Goal: Transaction & Acquisition: Purchase product/service

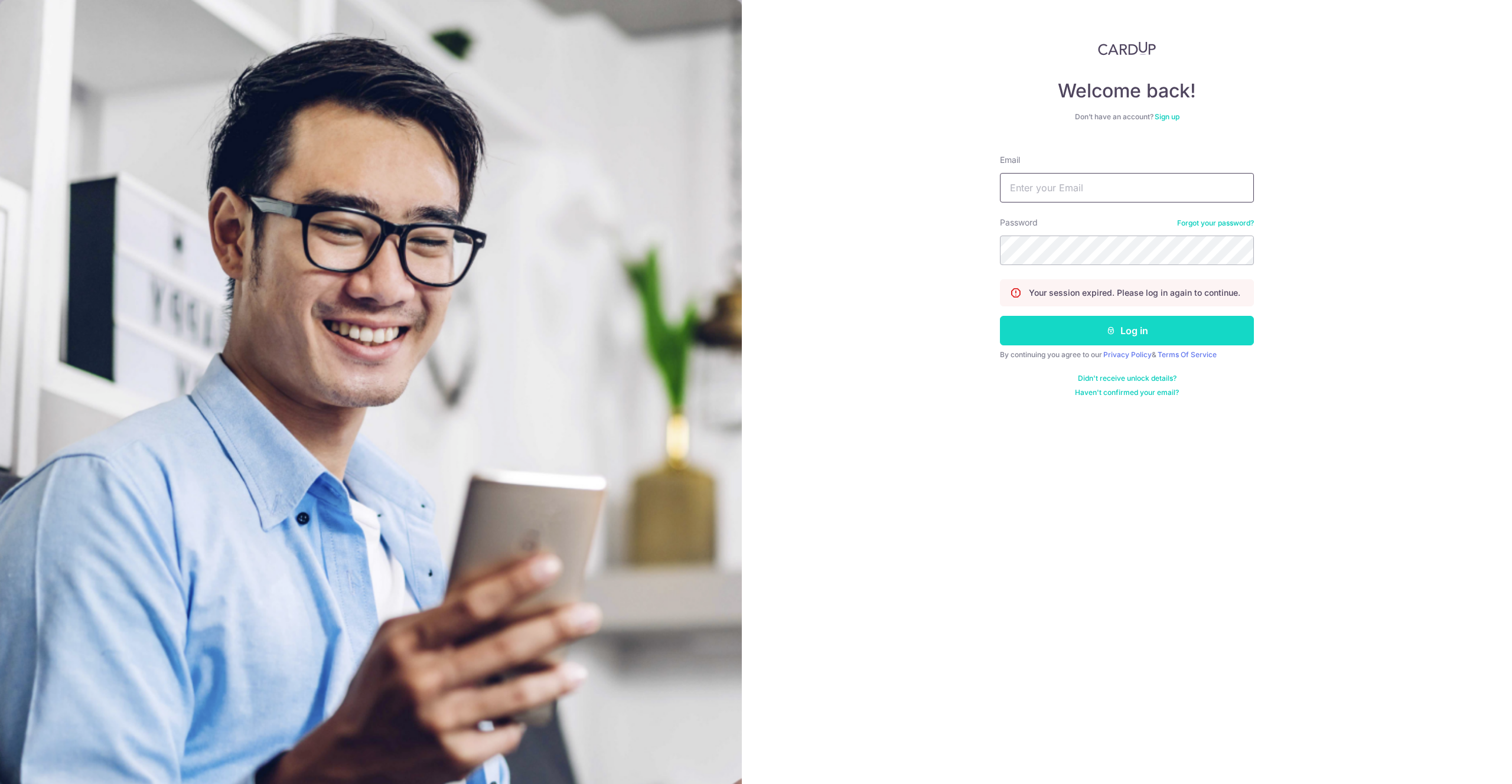
type input "hello@c71.sg"
click at [1080, 331] on button "Log in" at bounding box center [1126, 331] width 254 height 30
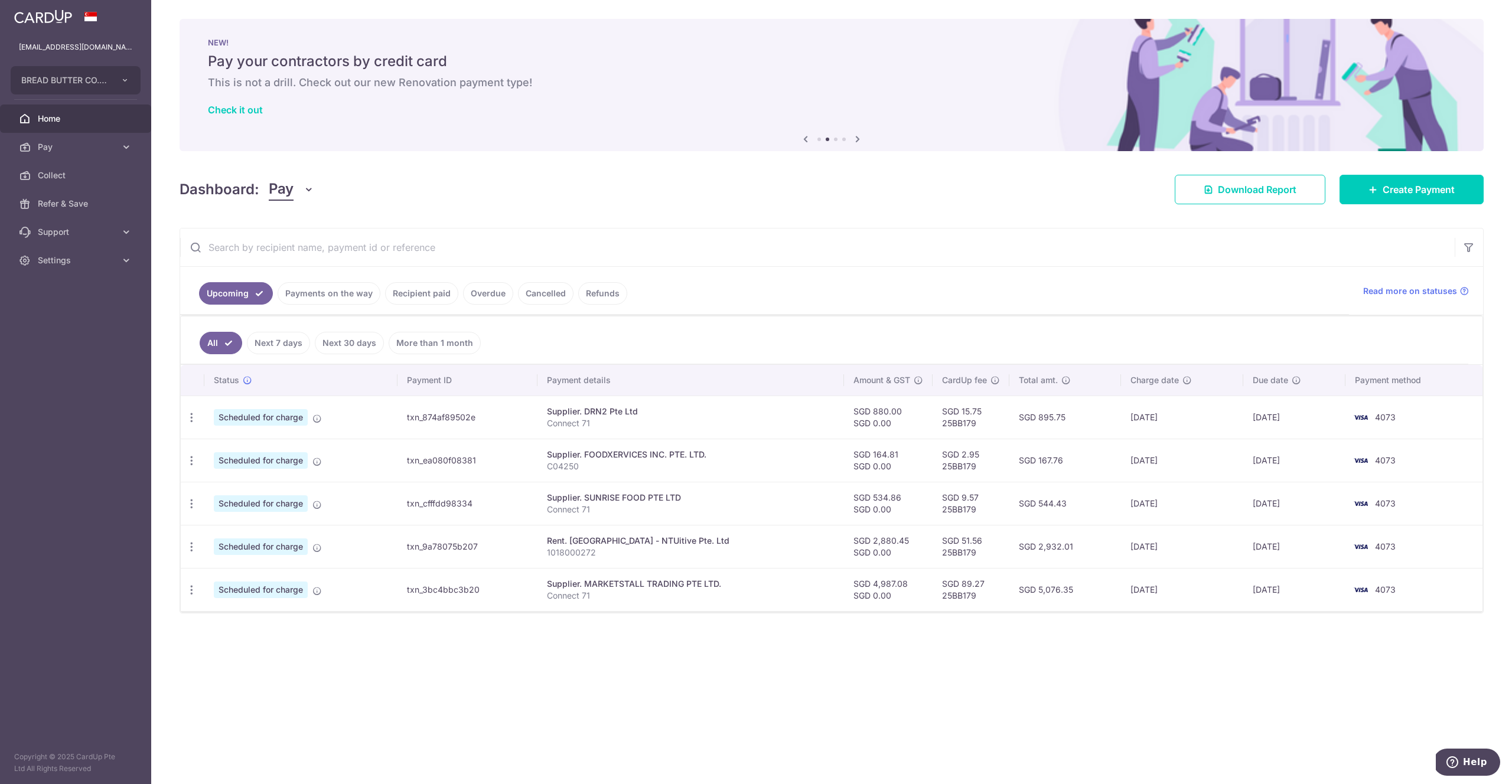
click at [1429, 206] on div "× Pause Schedule Pause all future payments in this series Pause just this one p…" at bounding box center [832, 392] width 1361 height 784
click at [1431, 193] on span "Create Payment" at bounding box center [1419, 190] width 72 height 14
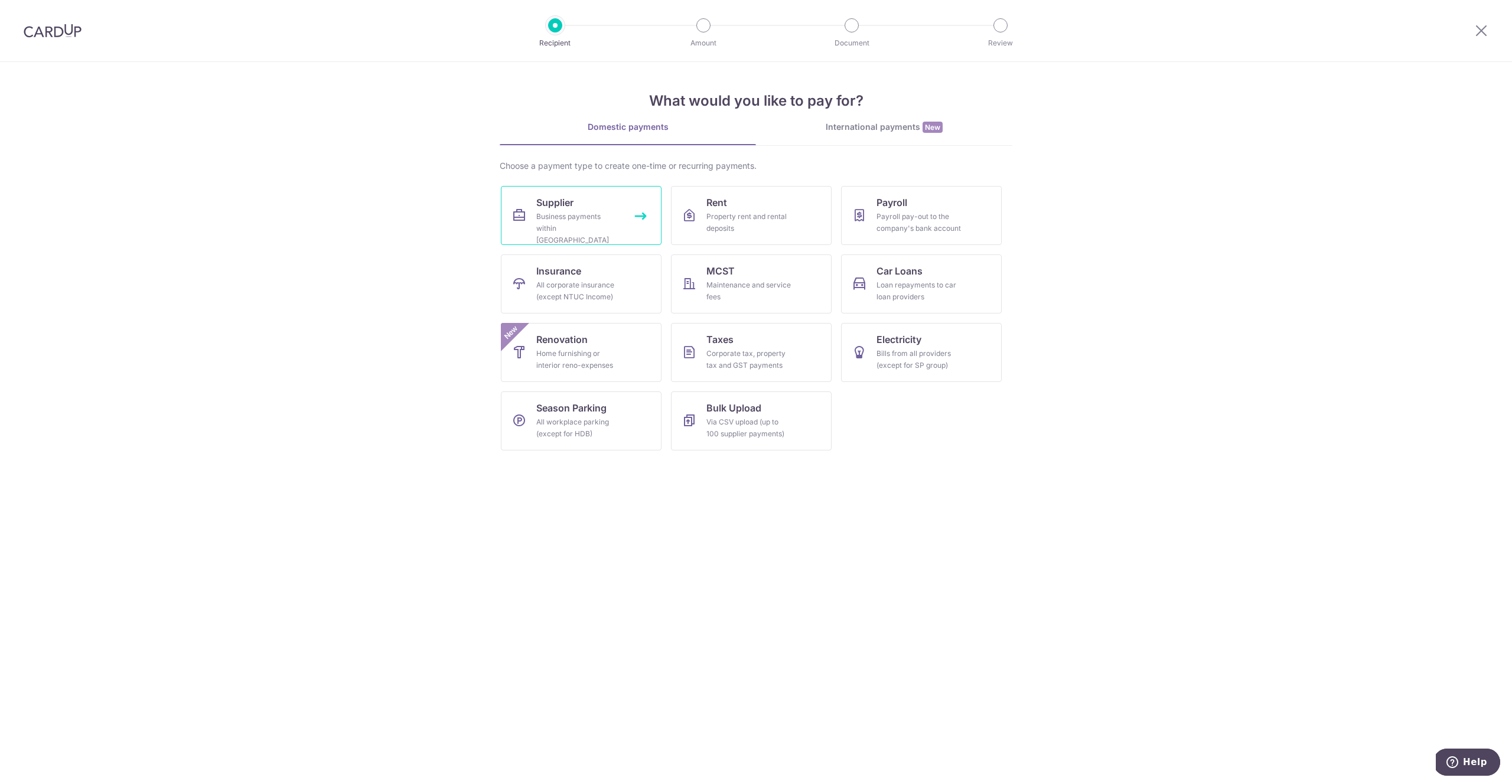
click at [575, 223] on div "Business payments within Singapore" at bounding box center [579, 228] width 85 height 35
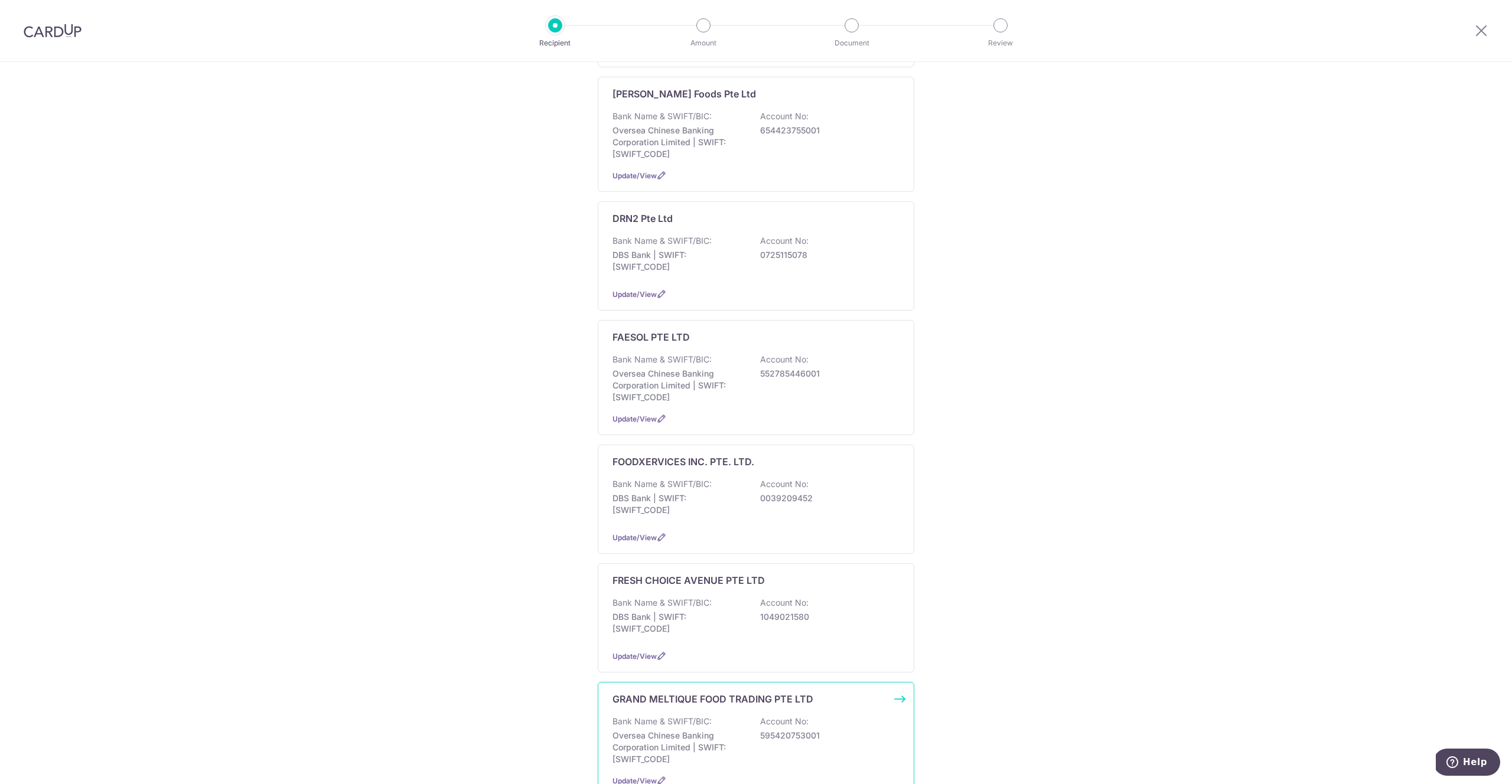
scroll to position [804, 0]
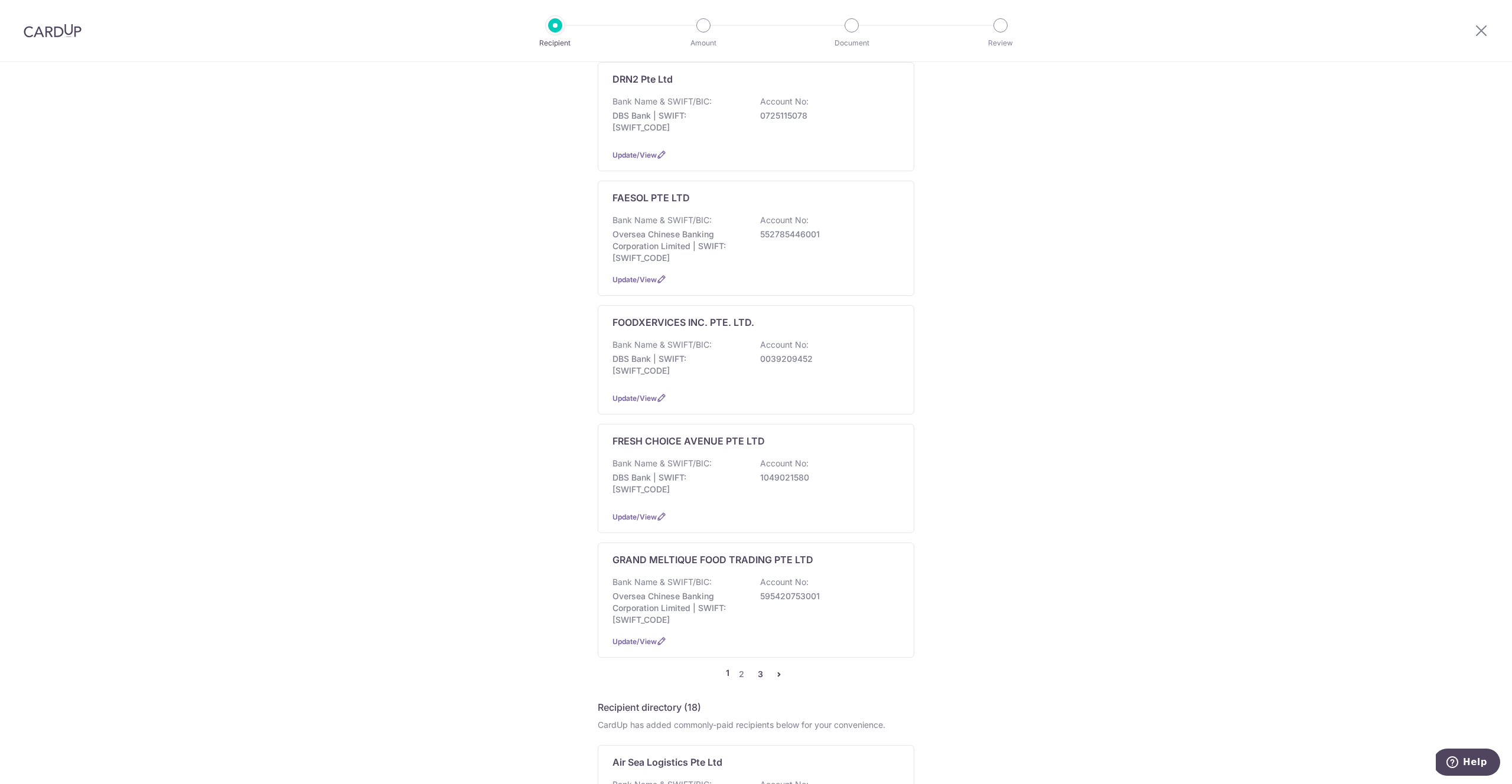
click at [757, 667] on link "3" at bounding box center [760, 674] width 14 height 14
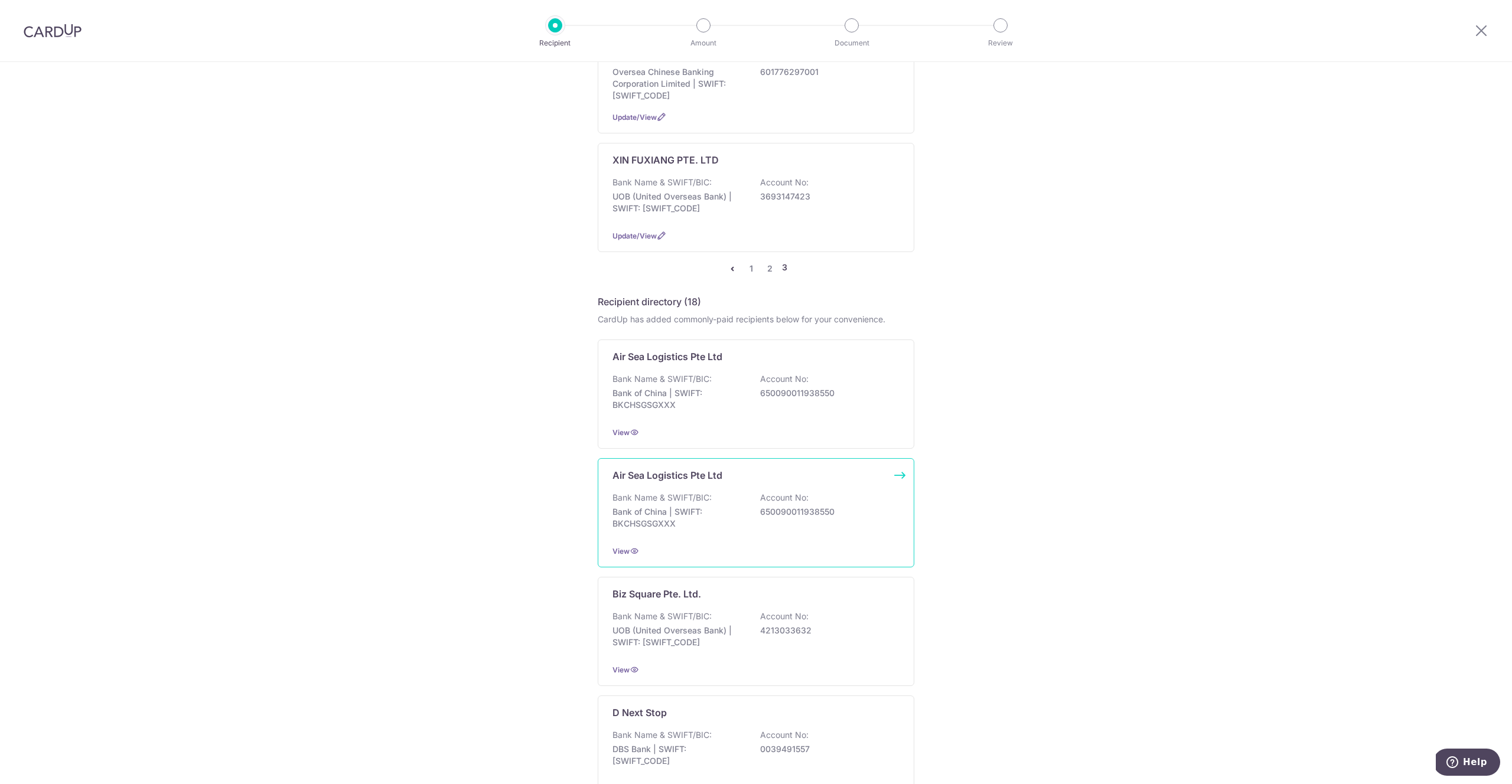
scroll to position [602, 0]
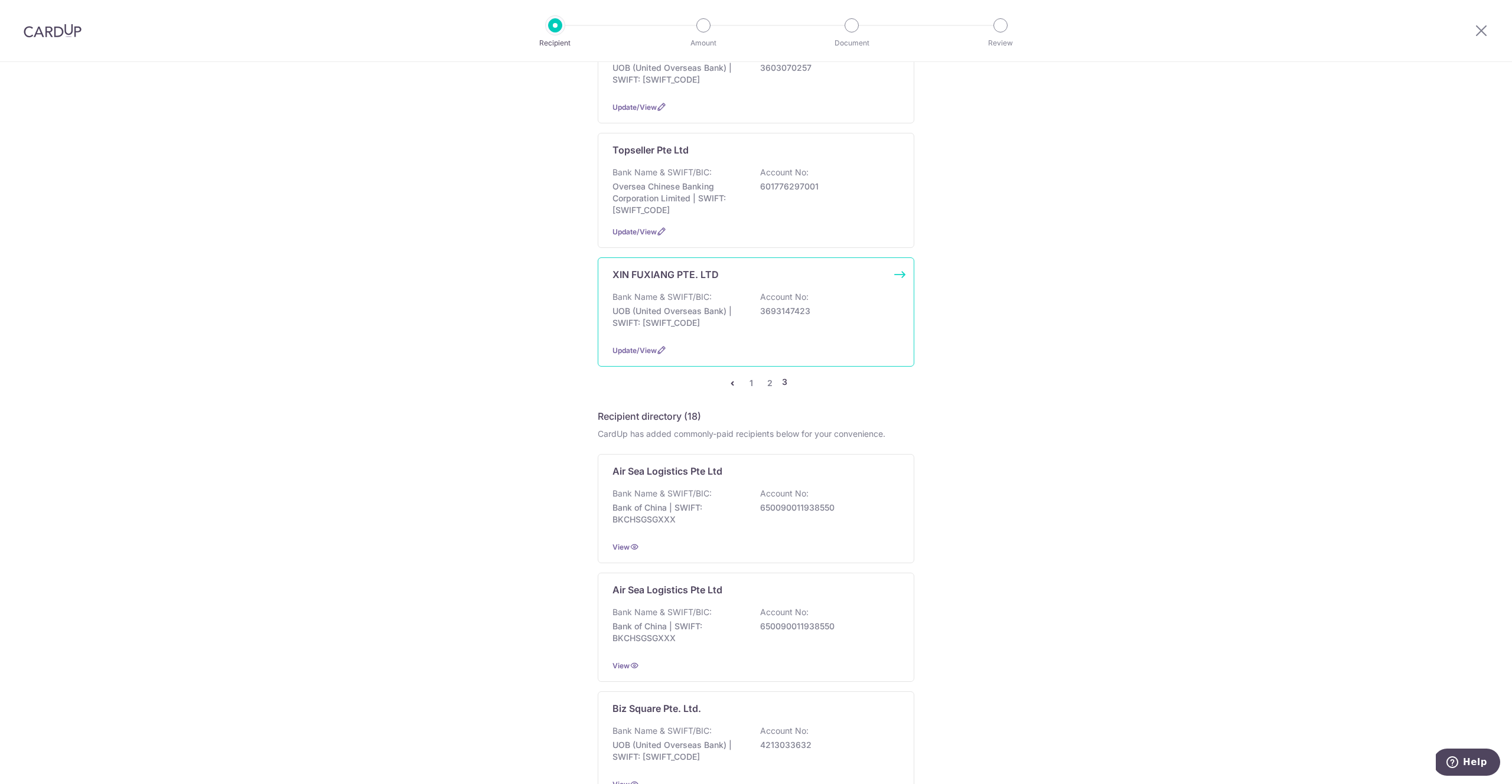
click at [702, 291] on p "Bank Name & SWIFT/BIC:" at bounding box center [662, 297] width 99 height 12
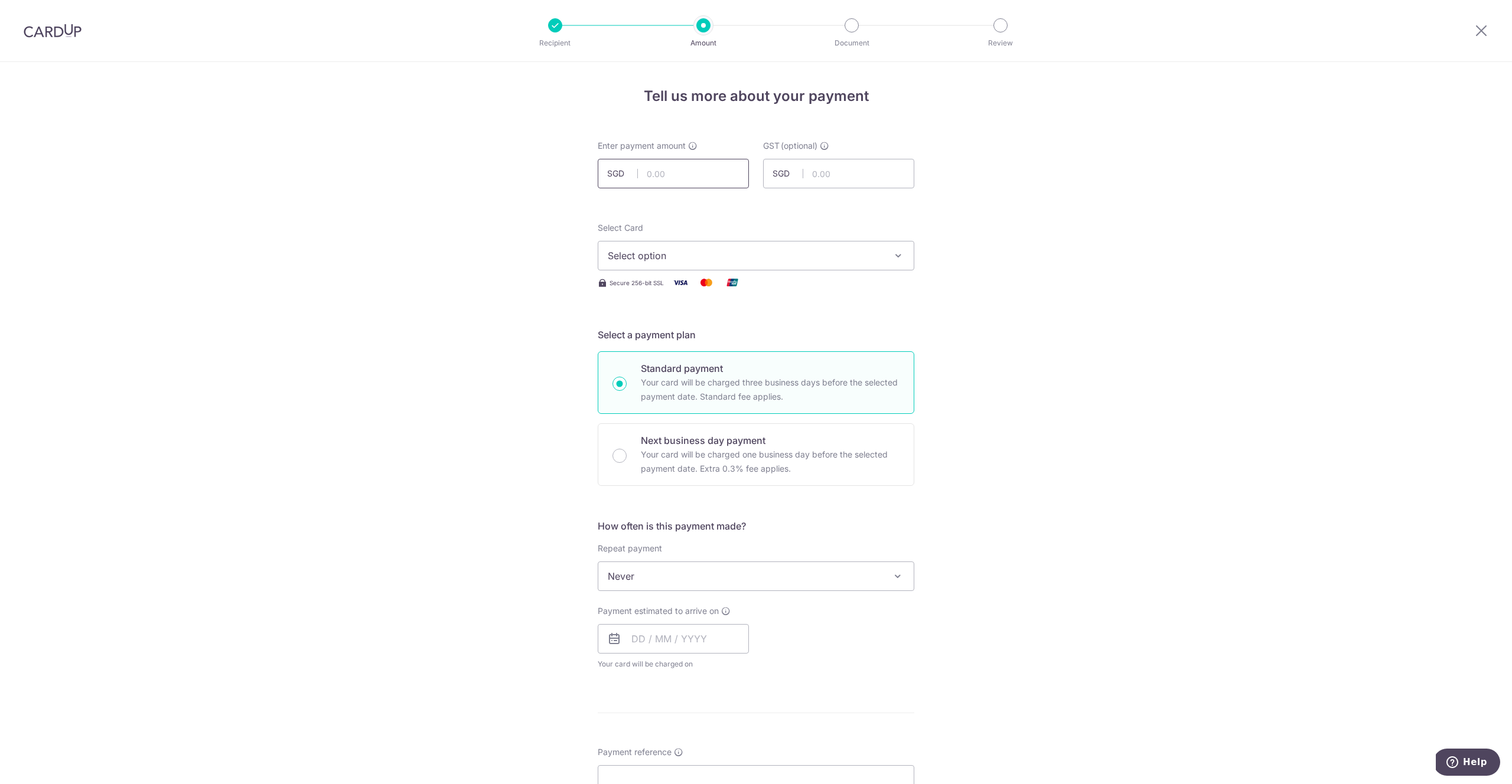
click at [673, 166] on input "text" at bounding box center [673, 174] width 151 height 30
type input "166.40"
click at [680, 258] on span "Select option" at bounding box center [745, 255] width 275 height 14
drag, startPoint x: 710, startPoint y: 369, endPoint x: 705, endPoint y: 366, distance: 5.8
click at [710, 370] on span "**** 4073" at bounding box center [755, 368] width 296 height 14
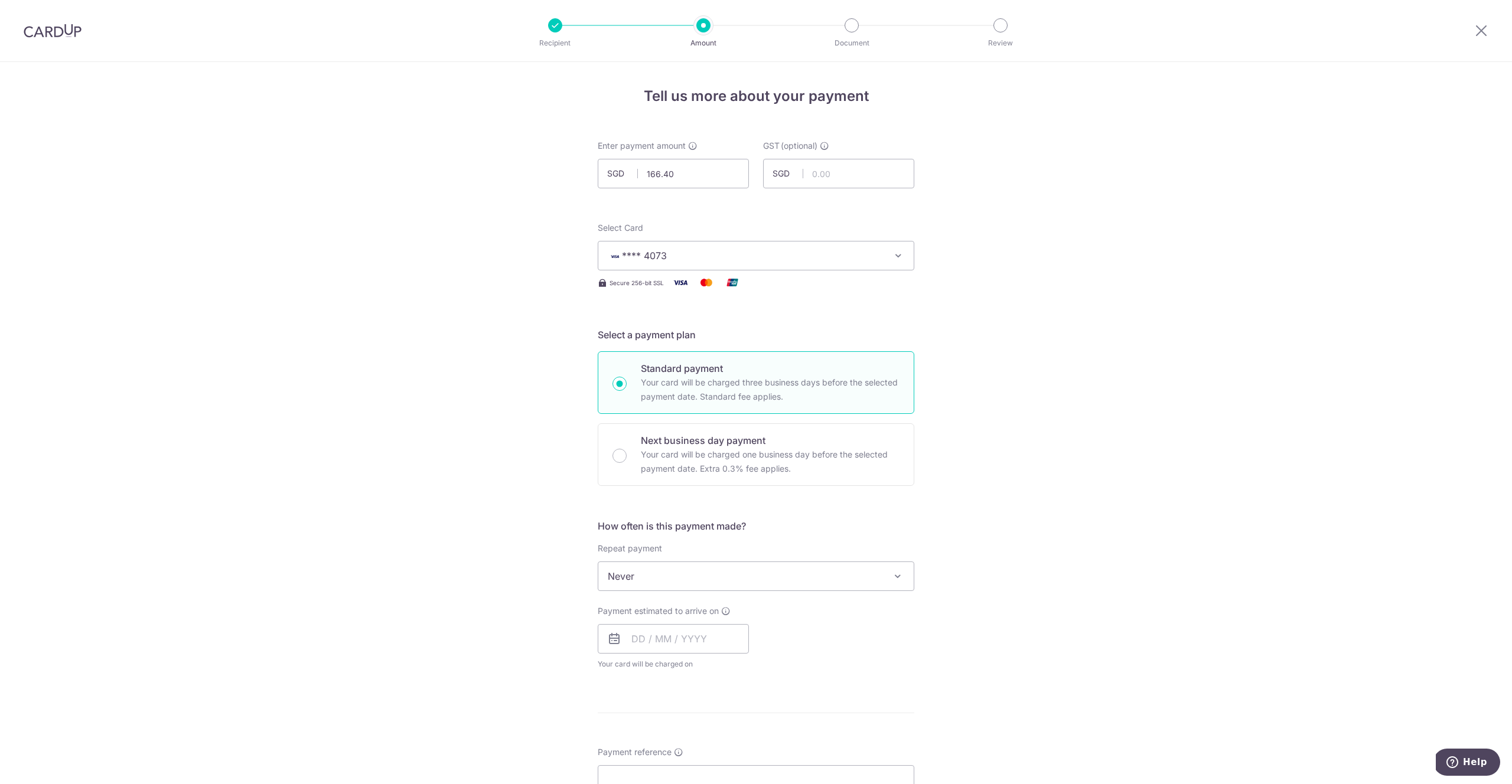
click at [657, 572] on span "Never" at bounding box center [755, 576] width 315 height 28
click at [1001, 503] on div "Tell us more about your payment Enter payment amount SGD 166.40 166.40 GST (opt…" at bounding box center [756, 636] width 1512 height 1147
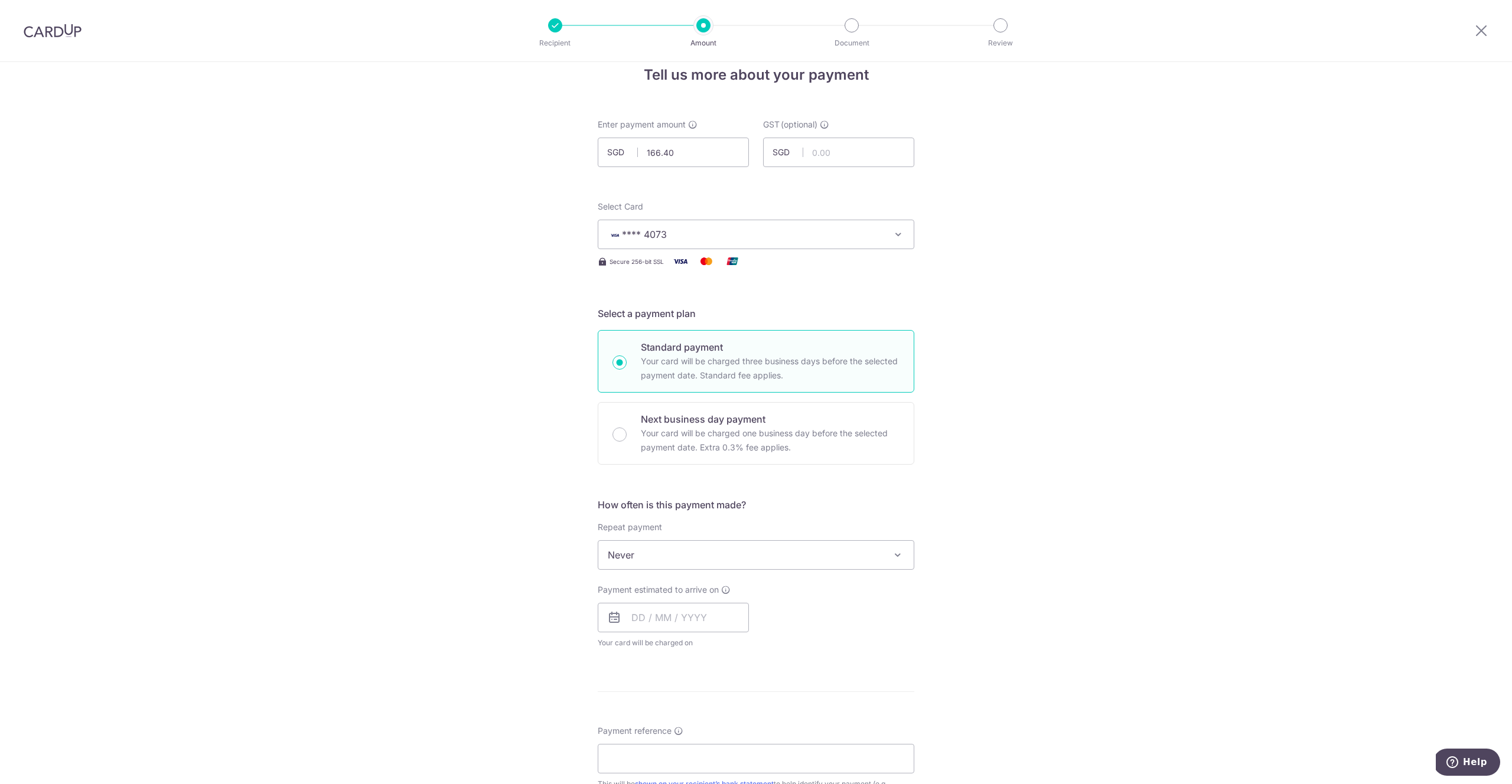
scroll to position [22, 0]
click at [777, 562] on span "Never" at bounding box center [755, 555] width 315 height 28
click at [961, 578] on div "Tell us more about your payment Enter payment amount SGD 166.40 166.40 GST (opt…" at bounding box center [756, 614] width 1512 height 1147
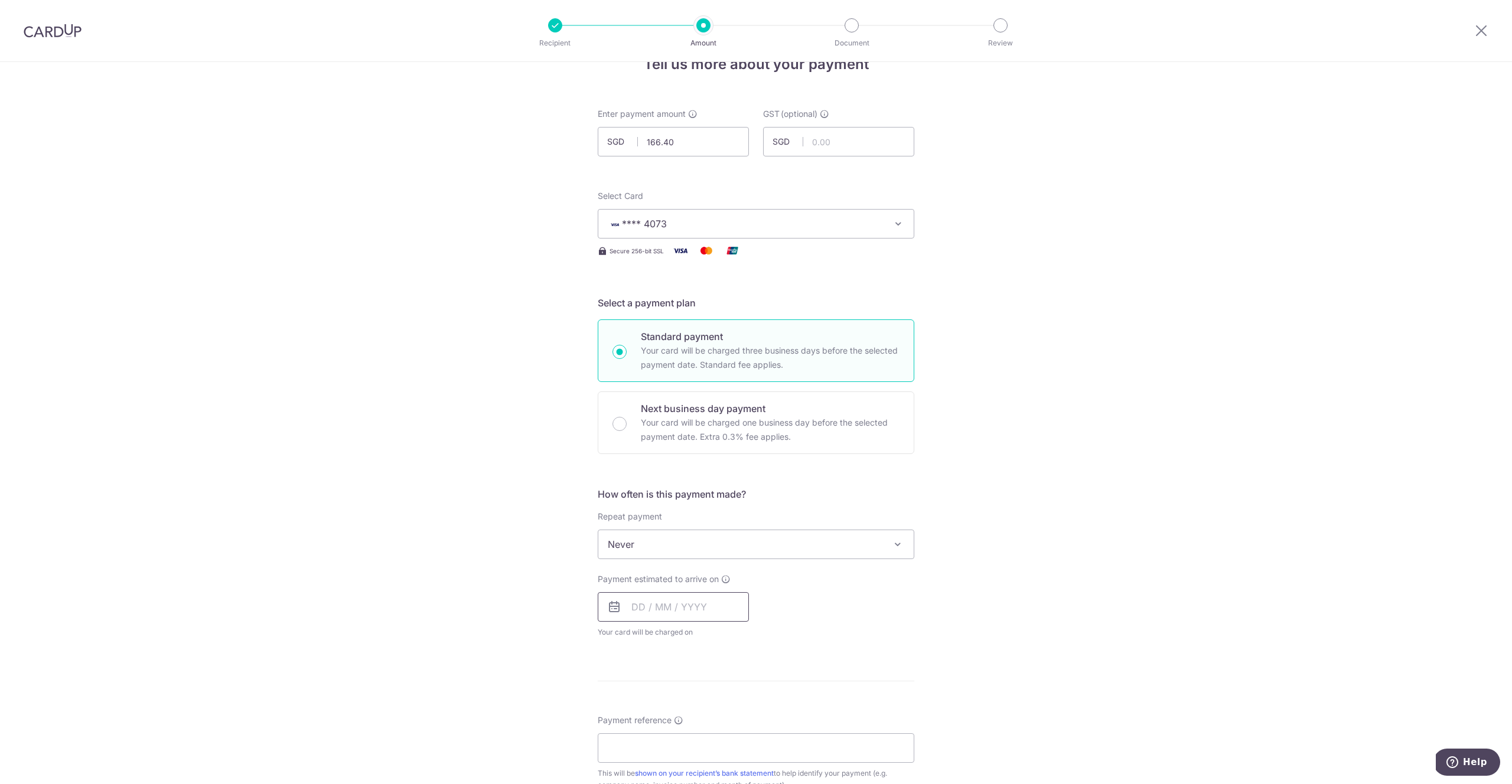
scroll to position [44, 0]
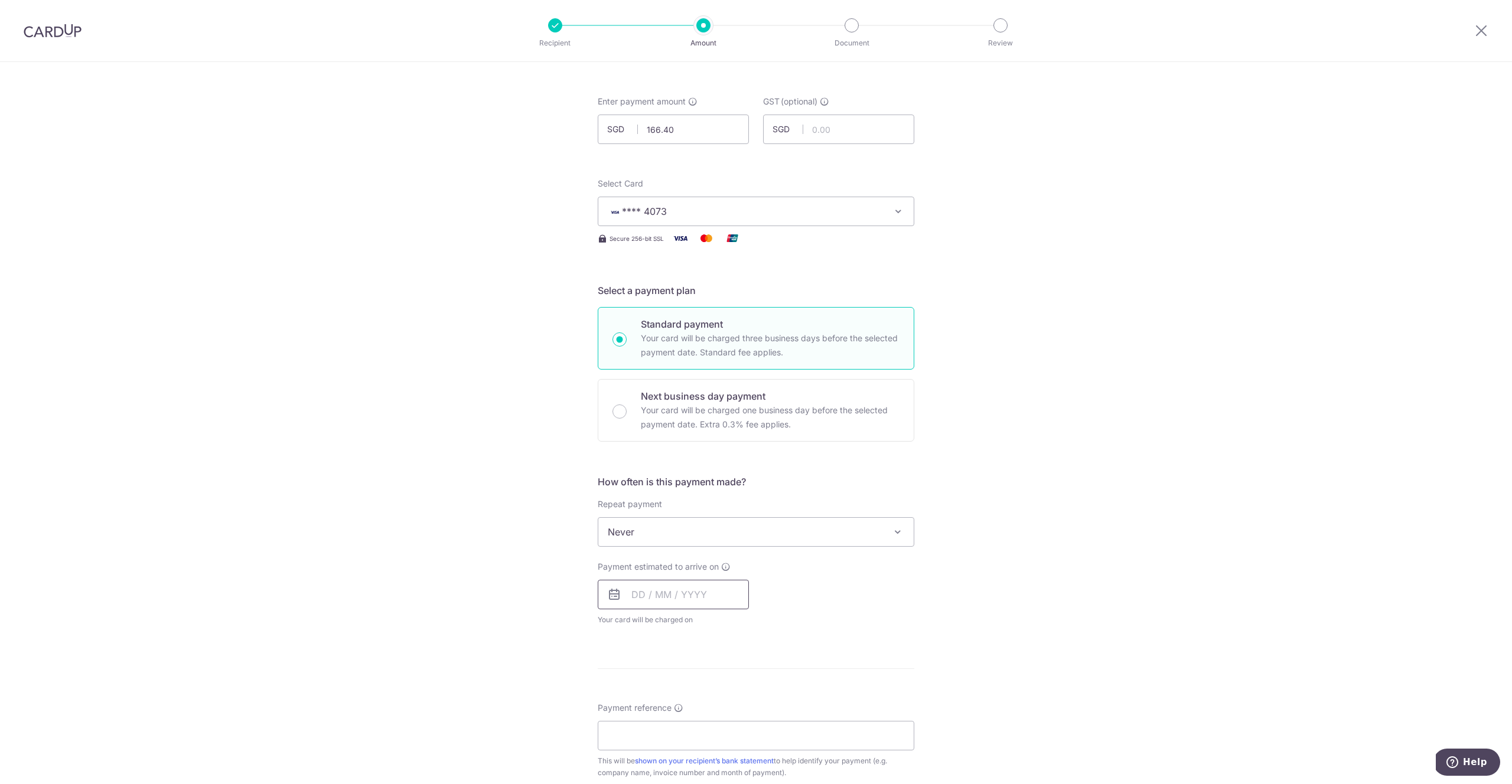
click at [700, 606] on input "text" at bounding box center [673, 595] width 151 height 30
click at [736, 701] on link "10" at bounding box center [740, 702] width 19 height 19
type input "[DATE]"
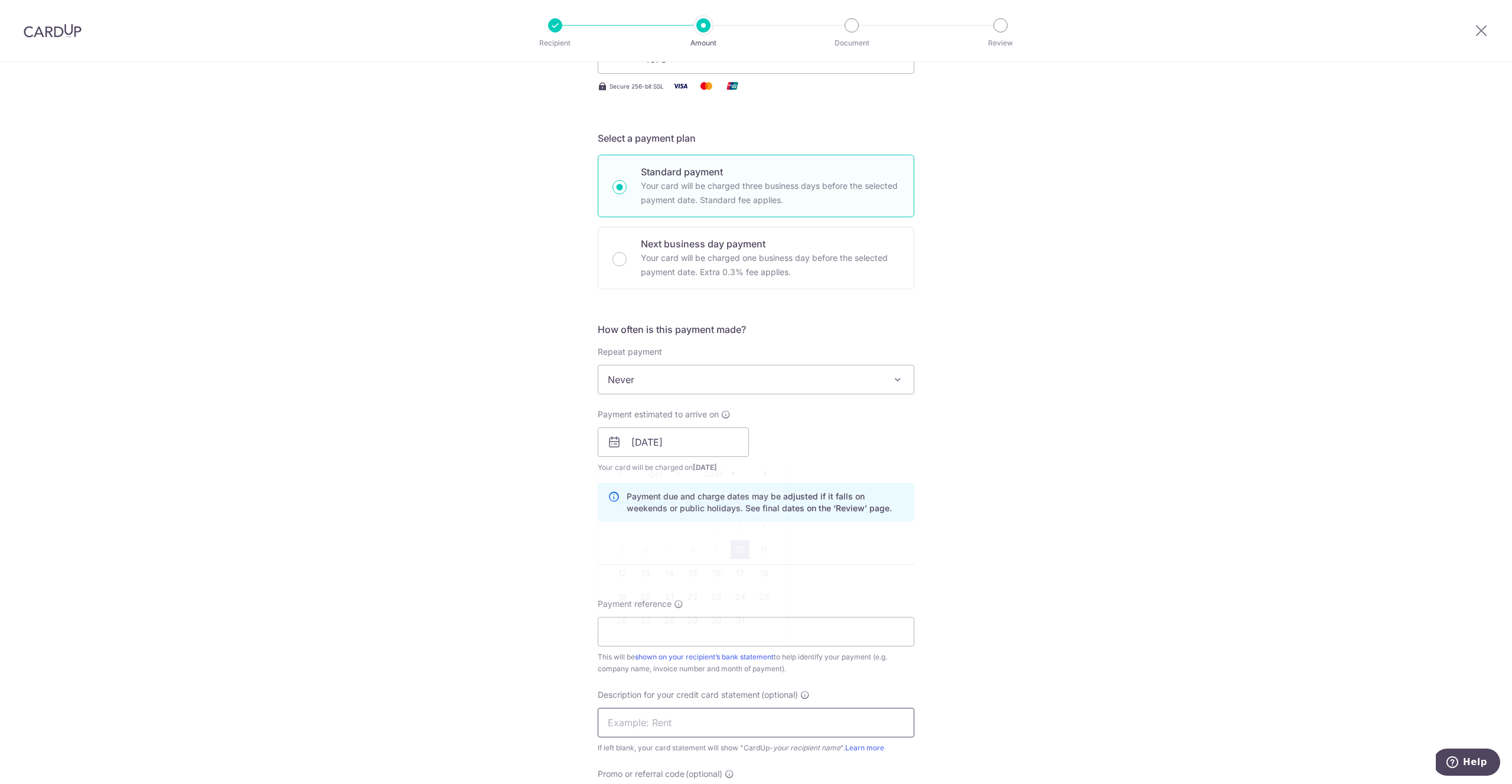
scroll to position [278, 0]
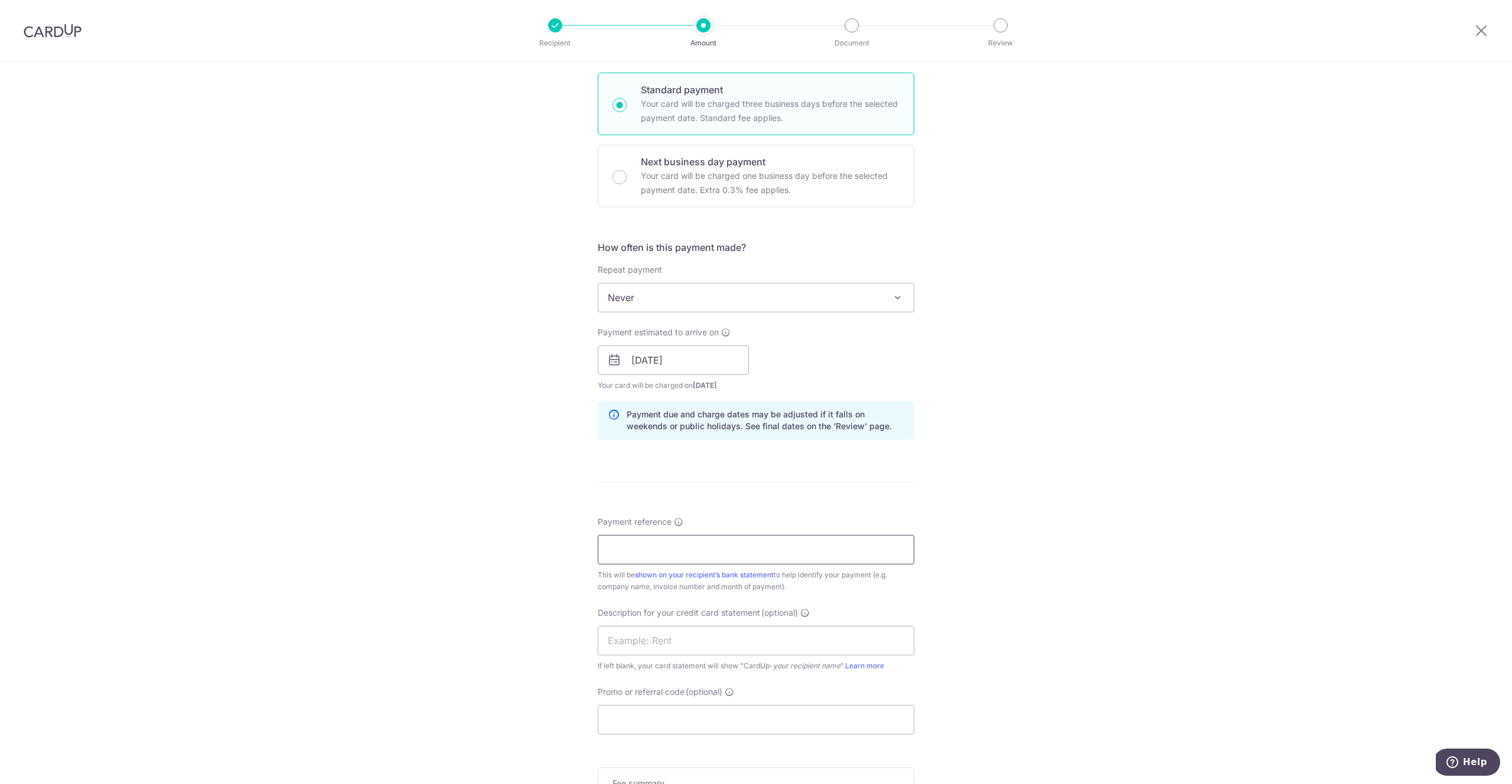
click at [707, 554] on input "Payment reference" at bounding box center [755, 550] width 316 height 30
type input "Connect 71"
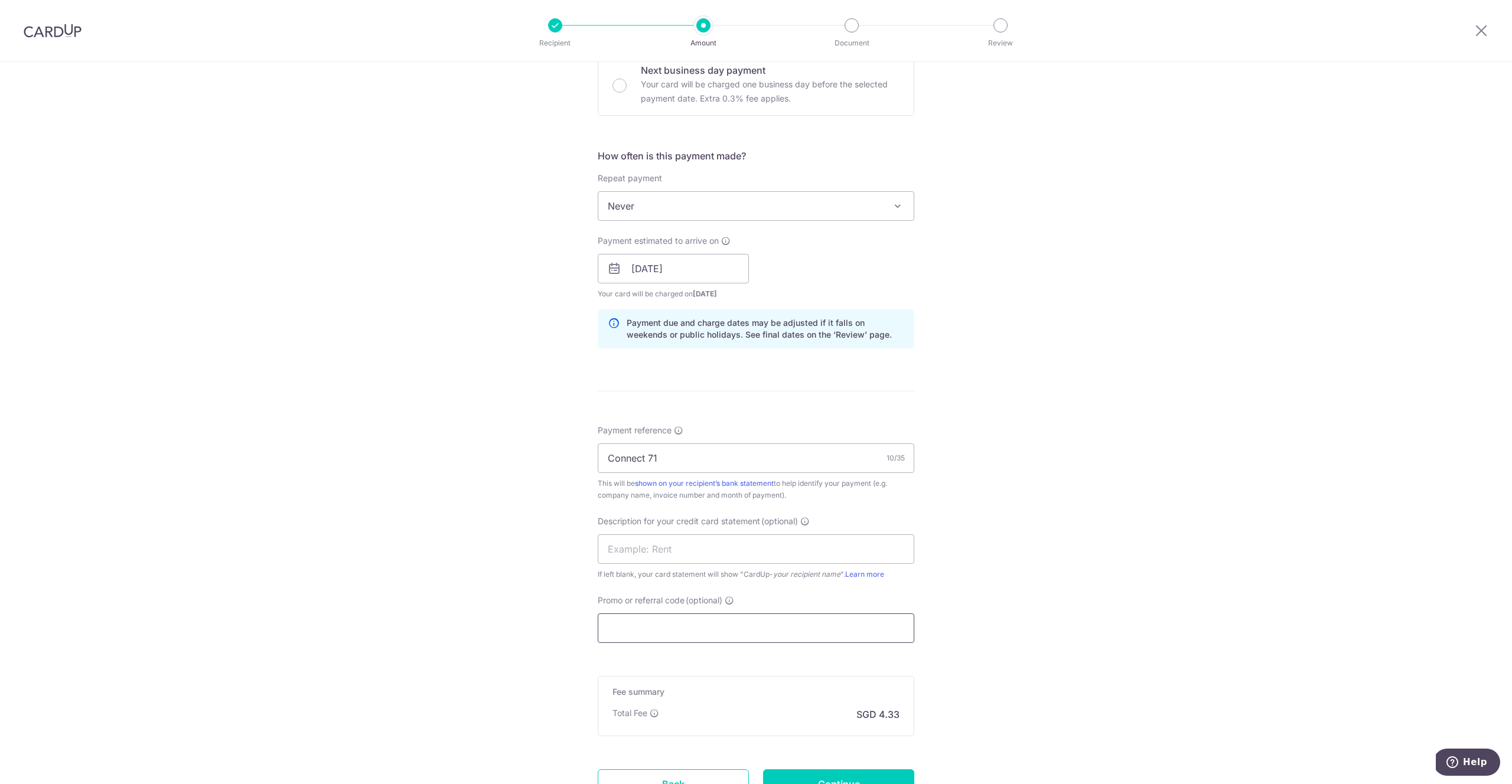
click at [696, 620] on input "Promo or referral code (optional)" at bounding box center [755, 628] width 316 height 30
paste input "25BB179"
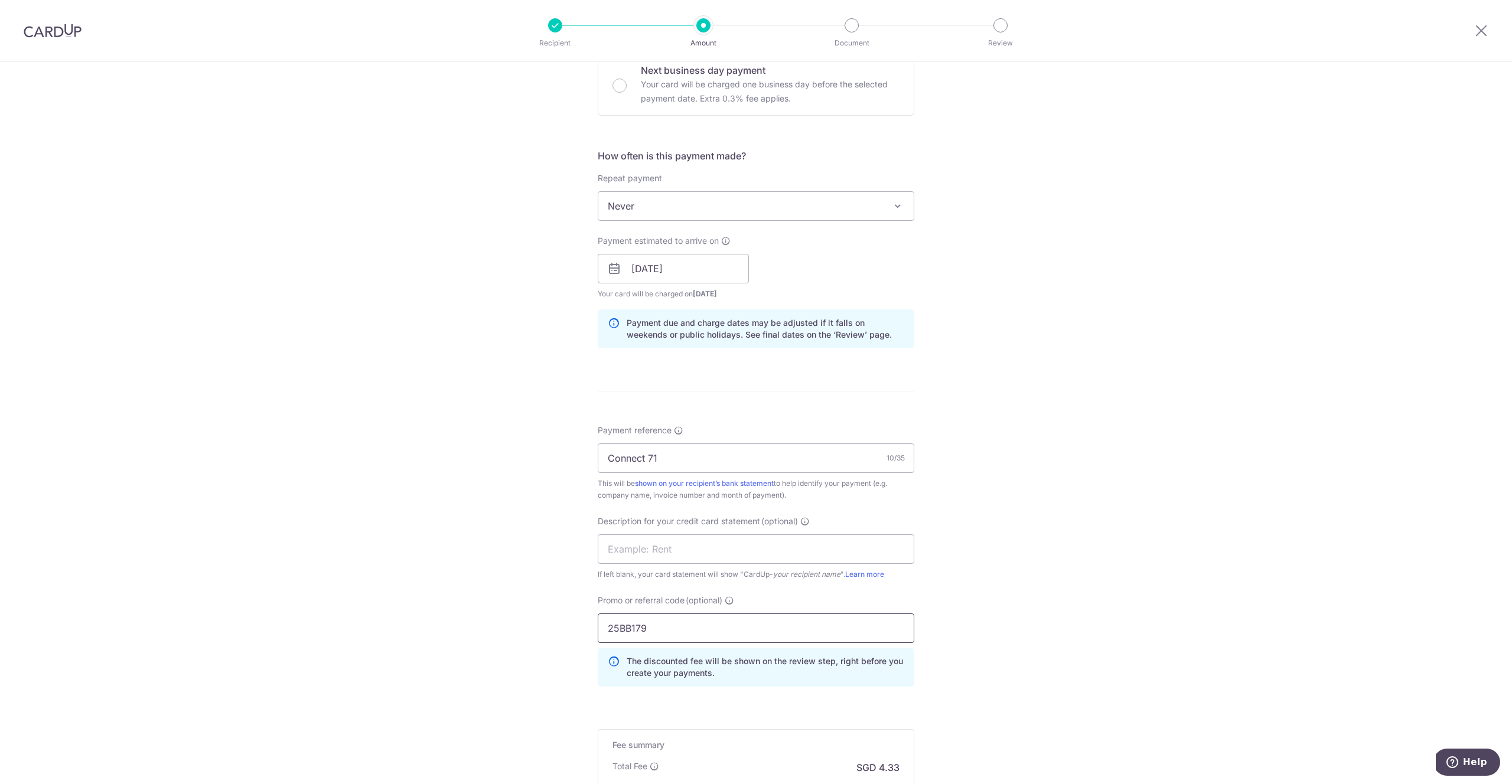
type input "25BB179"
click at [1052, 426] on div "Tell us more about your payment Enter payment amount SGD 166.40 166.40 GST (opt…" at bounding box center [756, 316] width 1512 height 1249
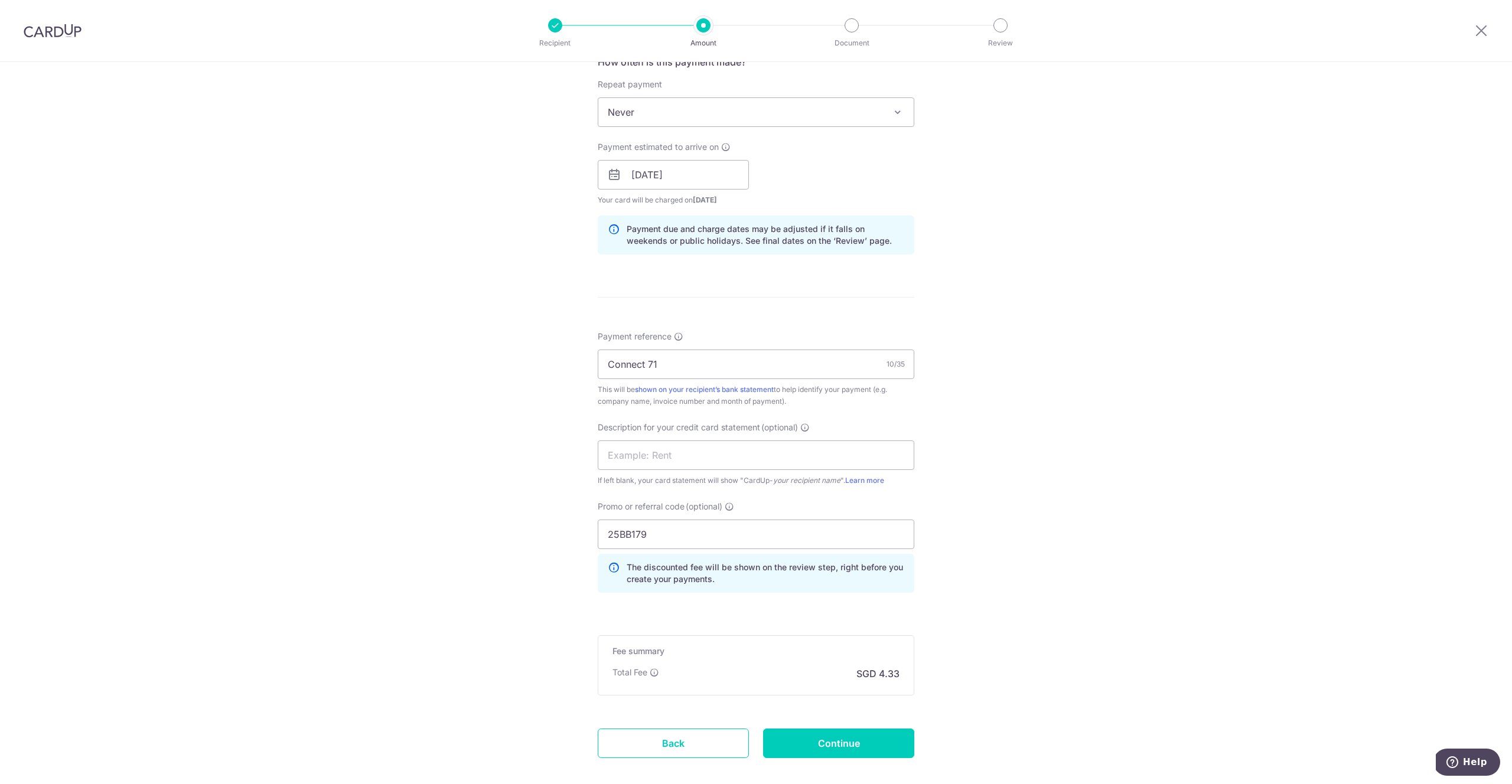
scroll to position [527, 0]
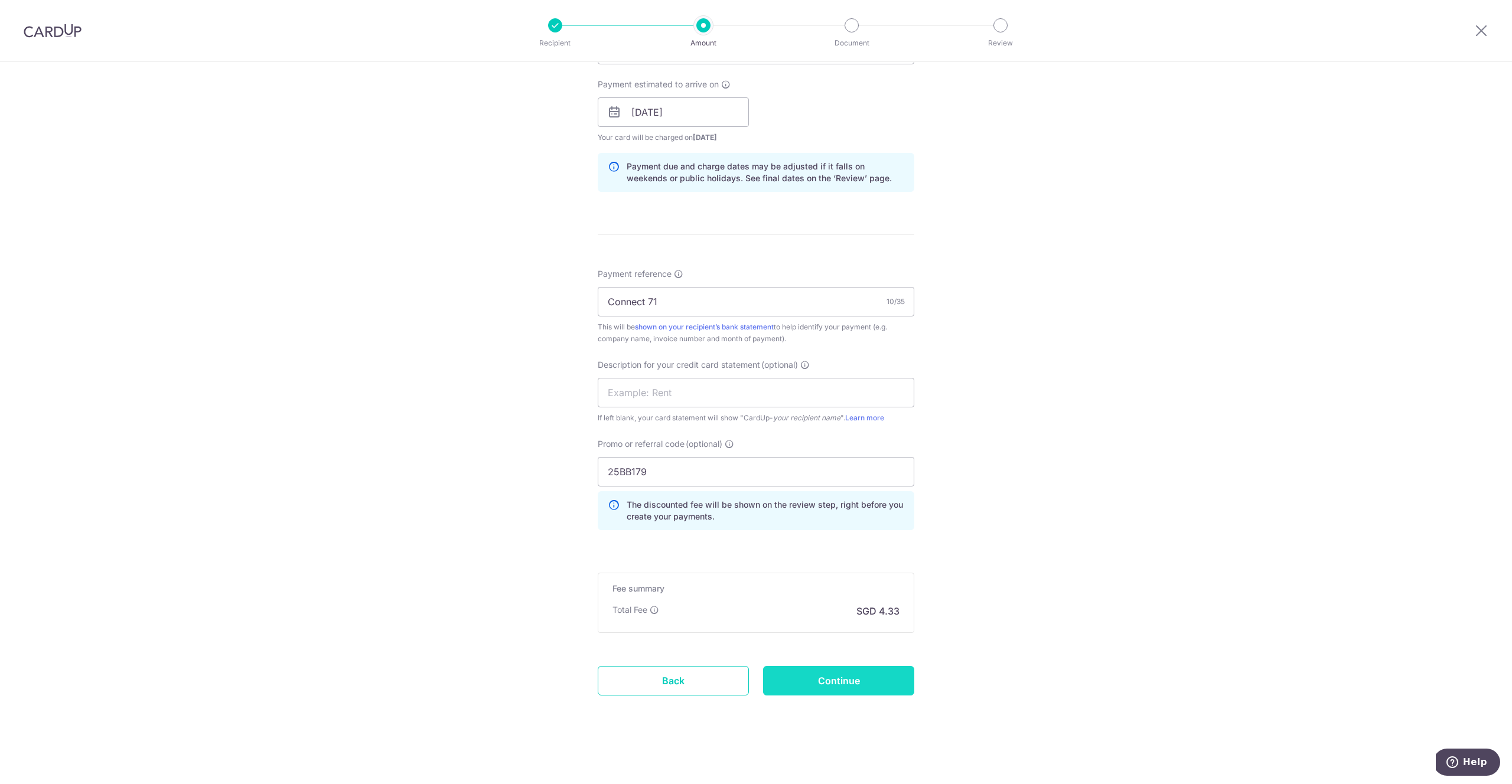
click at [892, 673] on input "Continue" at bounding box center [839, 681] width 151 height 30
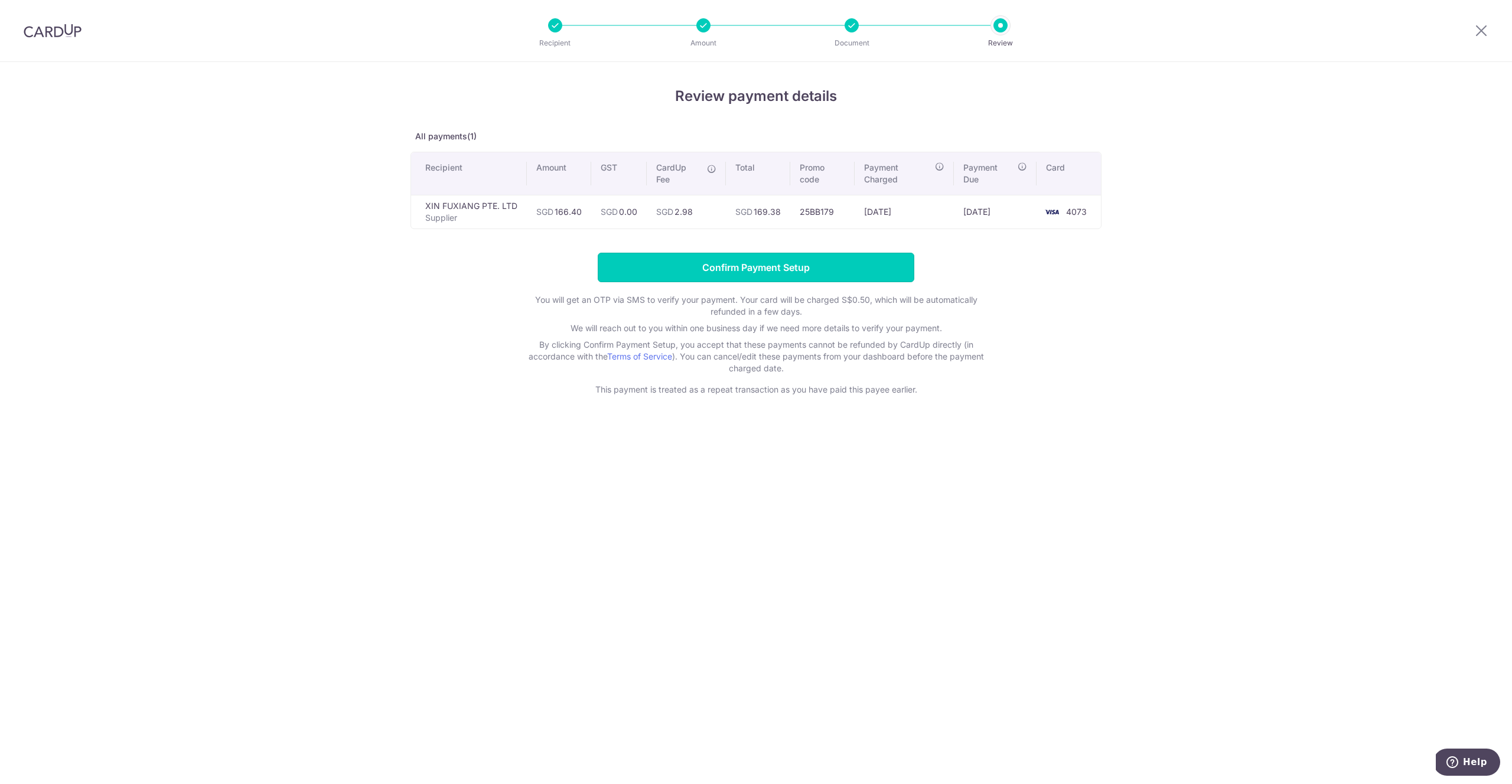
click at [803, 268] on input "Confirm Payment Setup" at bounding box center [755, 267] width 316 height 30
